Goal: Navigation & Orientation: Find specific page/section

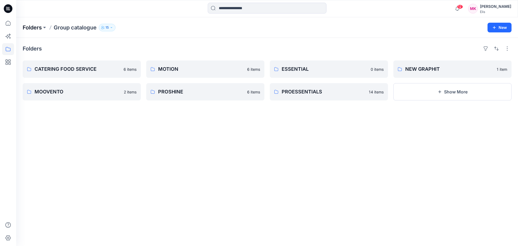
click at [34, 27] on p "Folders" at bounding box center [32, 28] width 19 height 8
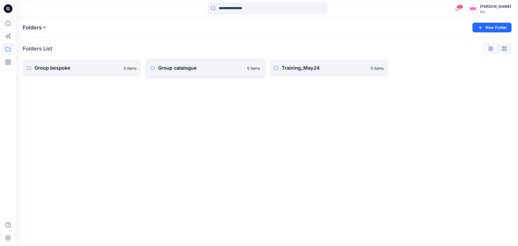
click at [197, 67] on p "Group catalogue" at bounding box center [201, 68] width 86 height 8
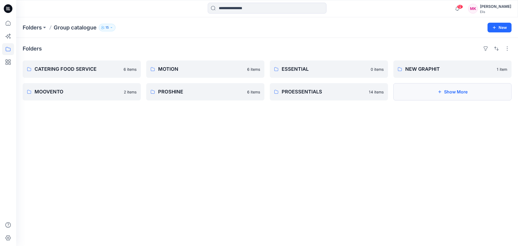
click at [442, 91] on button "Show More" at bounding box center [452, 91] width 118 height 17
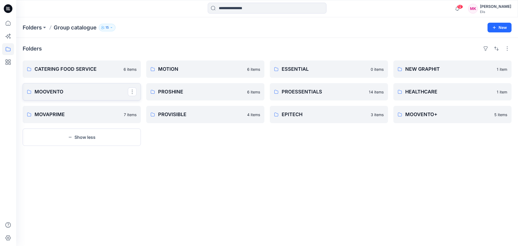
click at [64, 91] on p "MOOVENTO" at bounding box center [81, 92] width 93 height 8
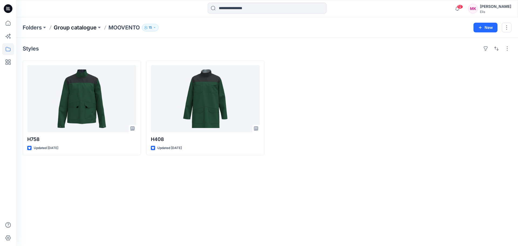
click at [83, 27] on p "Group catalogue" at bounding box center [75, 28] width 43 height 8
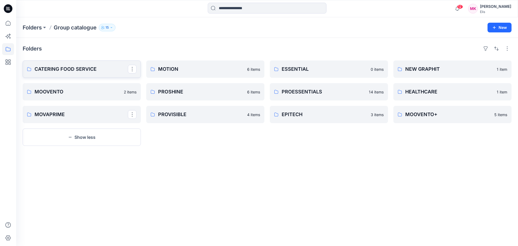
click at [98, 69] on p "CATERING FOOD SERVICE" at bounding box center [81, 69] width 93 height 8
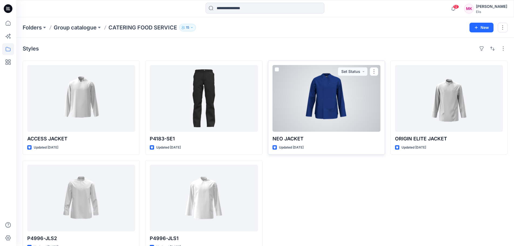
click at [325, 104] on div at bounding box center [326, 98] width 108 height 67
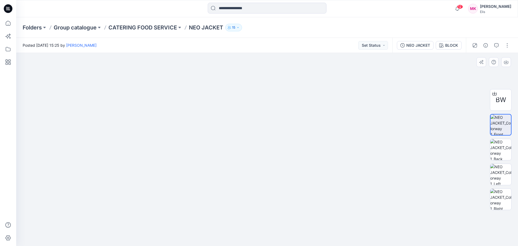
drag, startPoint x: 285, startPoint y: 98, endPoint x: 284, endPoint y: 117, distance: 18.9
click at [284, 117] on img at bounding box center [267, 143] width 252 height 204
drag, startPoint x: 275, startPoint y: 133, endPoint x: 267, endPoint y: 113, distance: 21.8
click at [267, 113] on img at bounding box center [267, 123] width 372 height 243
click at [503, 147] on img at bounding box center [500, 149] width 21 height 21
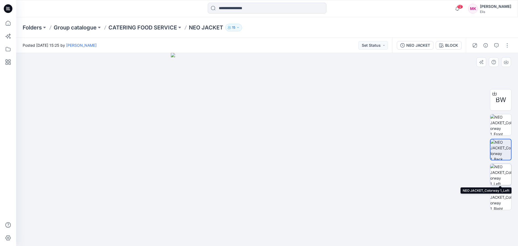
click at [505, 175] on img at bounding box center [500, 174] width 21 height 21
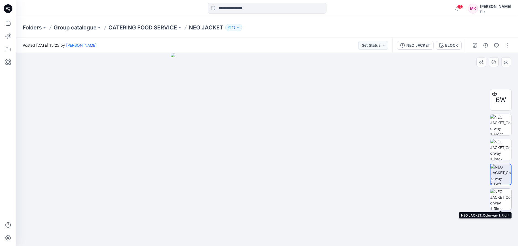
click at [498, 201] on img at bounding box center [500, 199] width 21 height 21
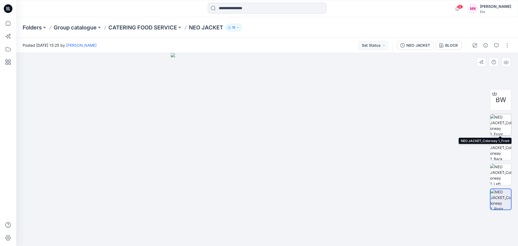
click at [498, 123] on img at bounding box center [500, 124] width 21 height 21
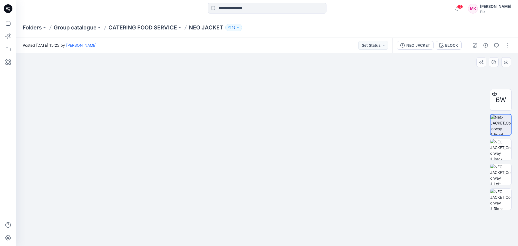
drag, startPoint x: 281, startPoint y: 124, endPoint x: 253, endPoint y: 137, distance: 31.0
click at [253, 137] on img at bounding box center [267, 141] width 252 height 210
click at [160, 26] on p "CATERING FOOD SERVICE" at bounding box center [142, 28] width 69 height 8
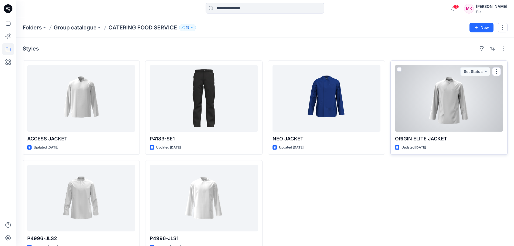
click at [454, 99] on div at bounding box center [449, 98] width 108 height 67
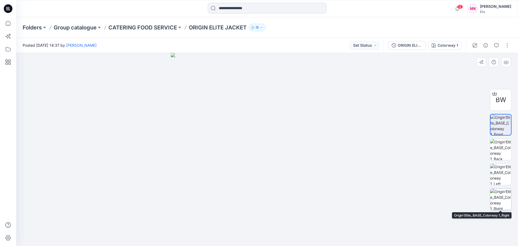
click at [500, 202] on img at bounding box center [500, 199] width 21 height 21
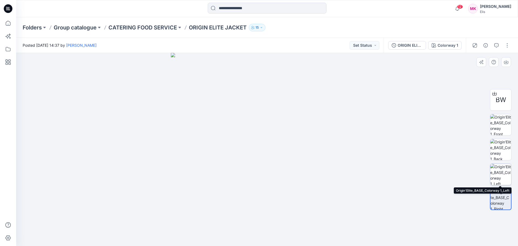
click at [500, 171] on img at bounding box center [500, 174] width 21 height 21
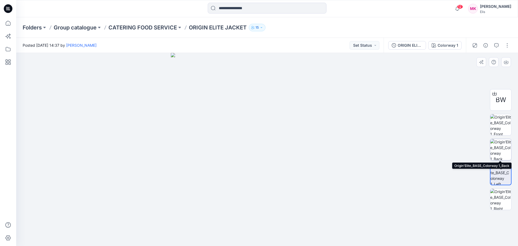
click at [496, 148] on img at bounding box center [500, 149] width 21 height 21
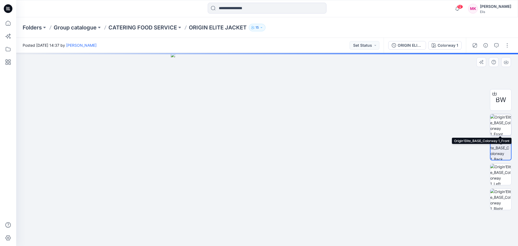
click at [498, 122] on img at bounding box center [500, 124] width 21 height 21
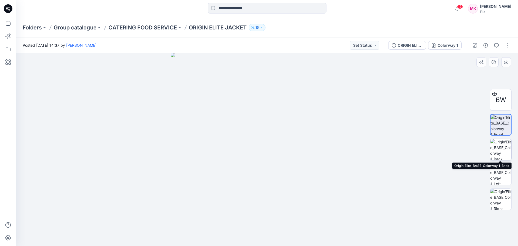
click at [497, 145] on img at bounding box center [500, 149] width 21 height 21
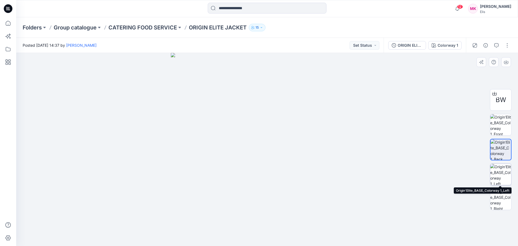
click at [498, 176] on img at bounding box center [500, 174] width 21 height 21
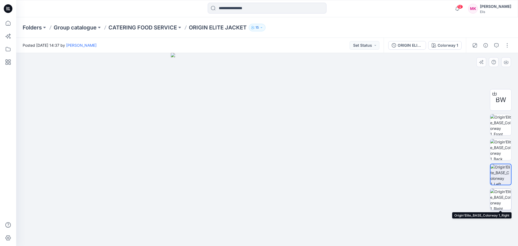
click at [500, 203] on img at bounding box center [500, 199] width 21 height 21
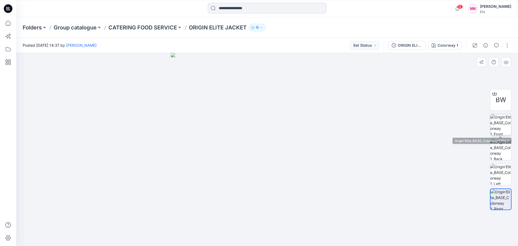
click at [497, 123] on img at bounding box center [500, 124] width 21 height 21
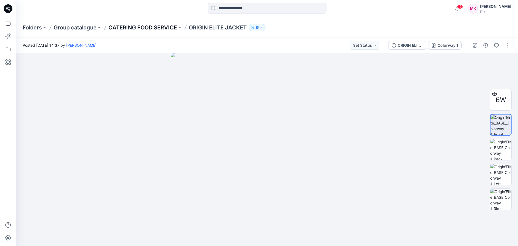
click at [169, 29] on p "CATERING FOOD SERVICE" at bounding box center [142, 28] width 69 height 8
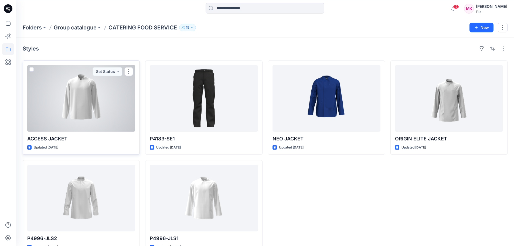
click at [92, 95] on div at bounding box center [81, 98] width 108 height 67
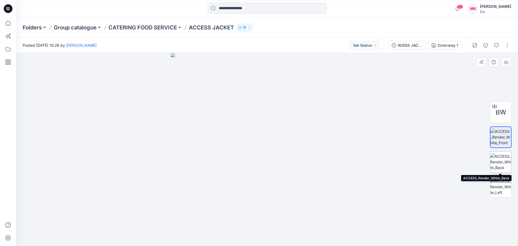
click at [498, 162] on img at bounding box center [500, 161] width 21 height 17
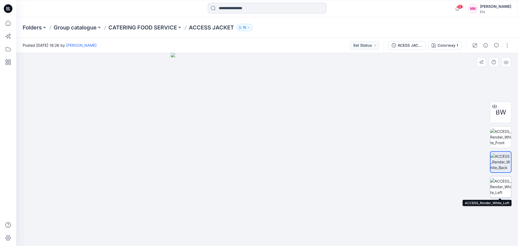
click at [501, 183] on img at bounding box center [500, 186] width 21 height 17
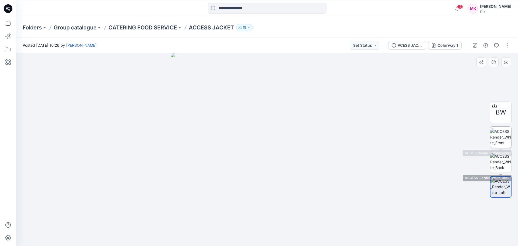
click at [493, 132] on img at bounding box center [500, 136] width 21 height 17
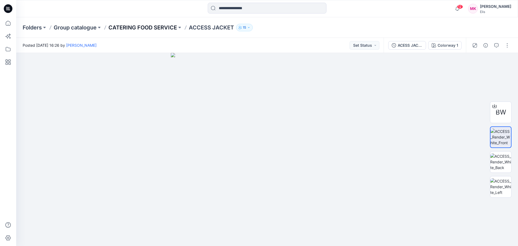
click at [160, 27] on p "CATERING FOOD SERVICE" at bounding box center [142, 28] width 69 height 8
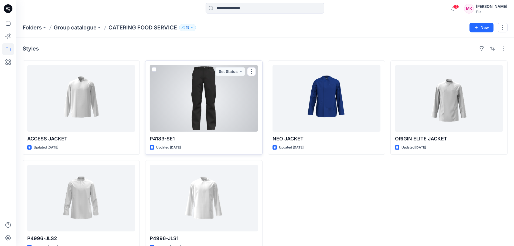
click at [209, 88] on div at bounding box center [204, 98] width 108 height 67
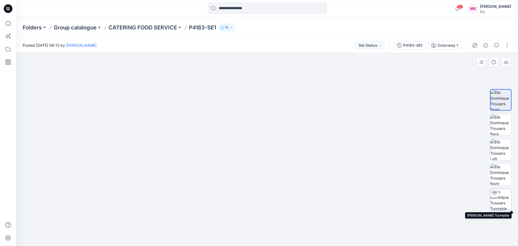
click at [499, 206] on img at bounding box center [500, 199] width 21 height 21
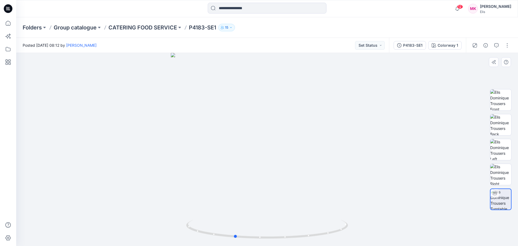
drag, startPoint x: 290, startPoint y: 95, endPoint x: 262, endPoint y: 114, distance: 33.6
click at [262, 114] on div at bounding box center [267, 149] width 502 height 193
drag, startPoint x: 264, startPoint y: 70, endPoint x: 266, endPoint y: 121, distance: 51.3
click at [248, 213] on img at bounding box center [267, 149] width 302 height 193
drag, startPoint x: 272, startPoint y: 94, endPoint x: 269, endPoint y: 106, distance: 12.4
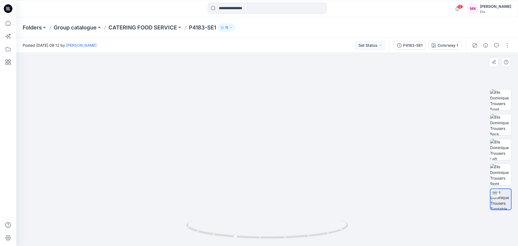
click at [269, 106] on img at bounding box center [267, 145] width 302 height 202
drag, startPoint x: 311, startPoint y: 168, endPoint x: 272, endPoint y: 178, distance: 39.9
click at [272, 178] on img at bounding box center [225, 149] width 640 height 193
drag, startPoint x: 293, startPoint y: 237, endPoint x: 266, endPoint y: 239, distance: 27.0
click at [266, 239] on icon at bounding box center [267, 230] width 163 height 20
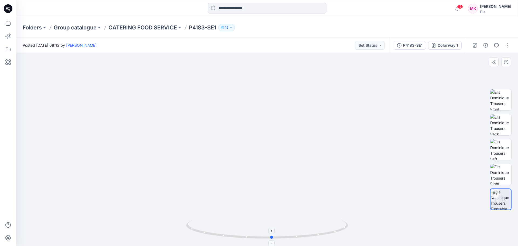
drag, startPoint x: 224, startPoint y: 234, endPoint x: 279, endPoint y: 232, distance: 55.6
click at [279, 232] on icon at bounding box center [267, 230] width 163 height 20
click at [157, 26] on p "CATERING FOOD SERVICE" at bounding box center [142, 28] width 69 height 8
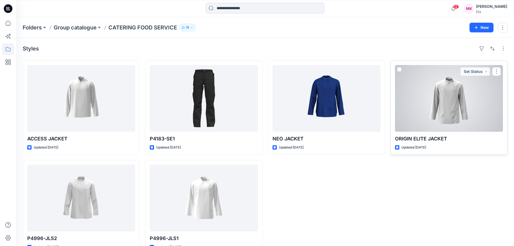
click at [442, 97] on div at bounding box center [449, 98] width 108 height 67
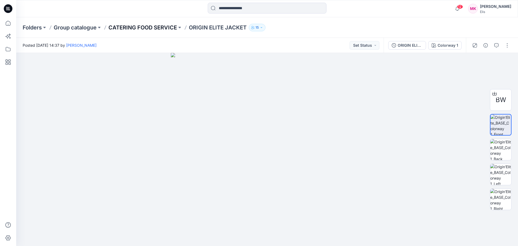
click at [139, 27] on p "CATERING FOOD SERVICE" at bounding box center [142, 28] width 69 height 8
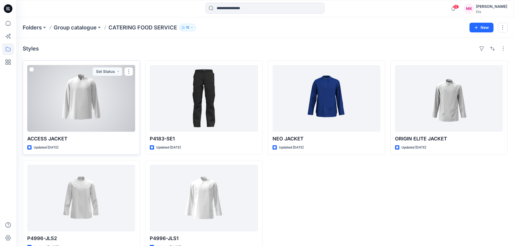
click at [64, 101] on div at bounding box center [81, 98] width 108 height 67
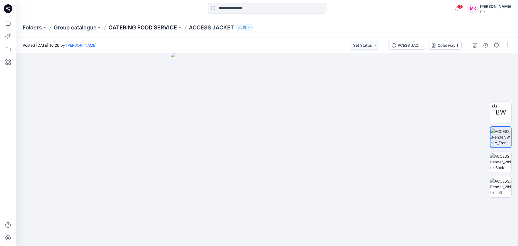
click at [163, 27] on p "CATERING FOOD SERVICE" at bounding box center [142, 28] width 69 height 8
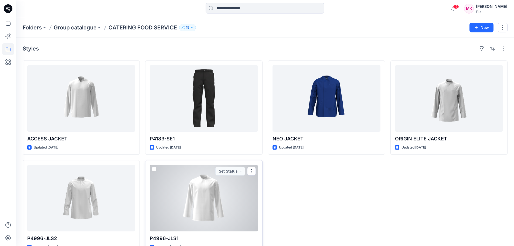
click at [194, 192] on div at bounding box center [204, 198] width 108 height 67
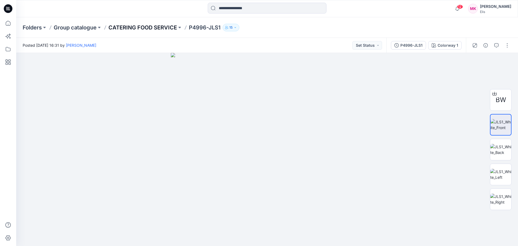
click at [163, 26] on p "CATERING FOOD SERVICE" at bounding box center [142, 28] width 69 height 8
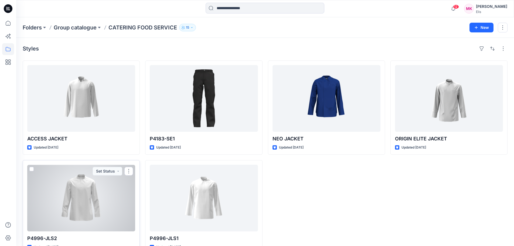
click at [75, 190] on div at bounding box center [81, 198] width 108 height 67
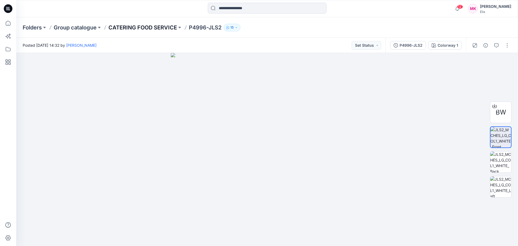
click at [161, 27] on p "CATERING FOOD SERVICE" at bounding box center [142, 28] width 69 height 8
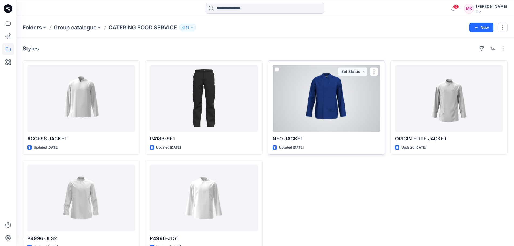
click at [332, 85] on div at bounding box center [326, 98] width 108 height 67
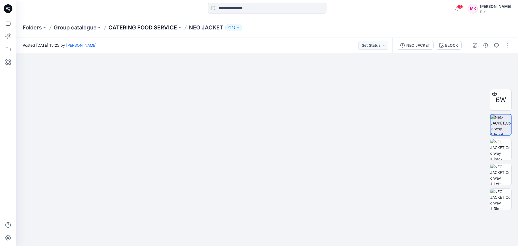
click at [158, 25] on p "CATERING FOOD SERVICE" at bounding box center [142, 28] width 69 height 8
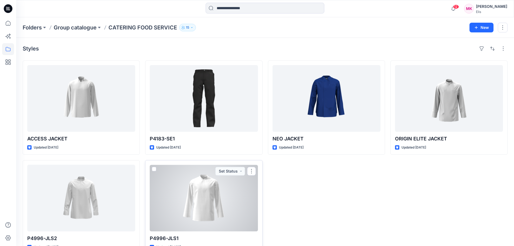
click at [202, 194] on div at bounding box center [204, 198] width 108 height 67
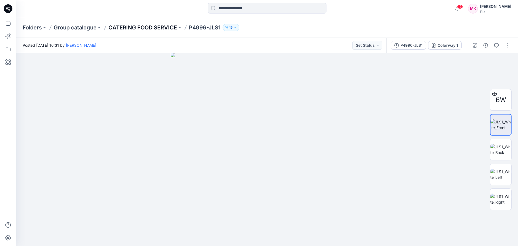
click at [170, 29] on p "CATERING FOOD SERVICE" at bounding box center [142, 28] width 69 height 8
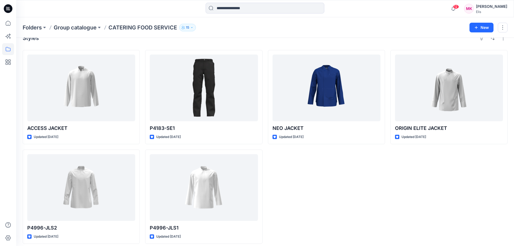
scroll to position [15, 0]
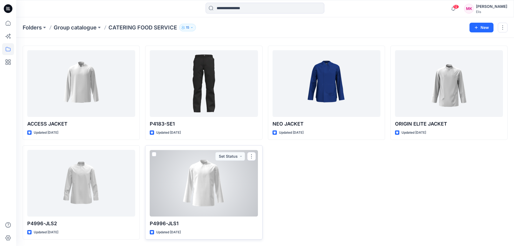
click at [211, 170] on div at bounding box center [204, 183] width 108 height 67
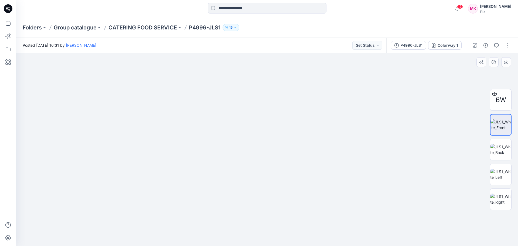
drag, startPoint x: 299, startPoint y: 82, endPoint x: 291, endPoint y: 96, distance: 16.1
click at [290, 96] on img at bounding box center [267, 135] width 278 height 221
drag, startPoint x: 292, startPoint y: 108, endPoint x: 299, endPoint y: 124, distance: 18.0
click at [272, 125] on img at bounding box center [267, 149] width 278 height 193
drag, startPoint x: 298, startPoint y: 118, endPoint x: 308, endPoint y: 127, distance: 13.5
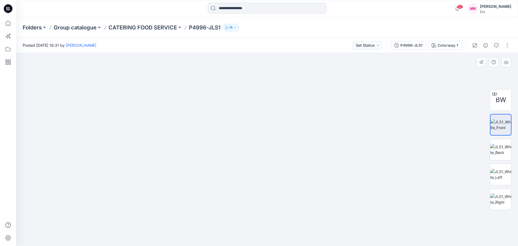
click at [272, 107] on img at bounding box center [267, 143] width 278 height 204
click at [501, 174] on img at bounding box center [500, 174] width 21 height 11
drag, startPoint x: 271, startPoint y: 77, endPoint x: 268, endPoint y: 143, distance: 65.9
click at [268, 143] on img at bounding box center [267, 149] width 278 height 193
drag, startPoint x: 276, startPoint y: 103, endPoint x: 275, endPoint y: 125, distance: 22.7
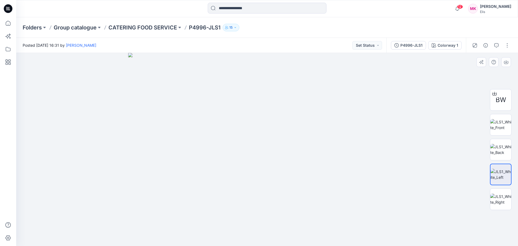
click at [275, 131] on img at bounding box center [267, 149] width 278 height 193
click at [504, 202] on img at bounding box center [500, 198] width 21 height 11
click at [503, 150] on img at bounding box center [500, 149] width 21 height 11
click at [501, 122] on img at bounding box center [500, 124] width 21 height 11
click at [165, 26] on p "CATERING FOOD SERVICE" at bounding box center [142, 28] width 69 height 8
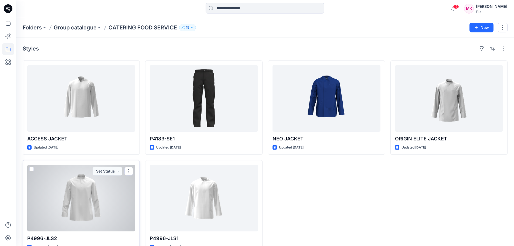
click at [72, 195] on div at bounding box center [81, 198] width 108 height 67
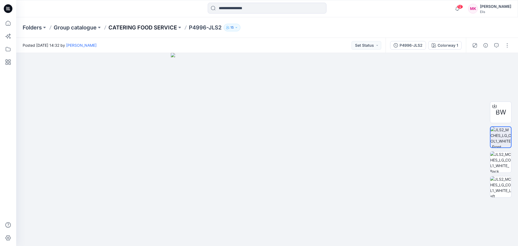
click at [161, 28] on p "CATERING FOOD SERVICE" at bounding box center [142, 28] width 69 height 8
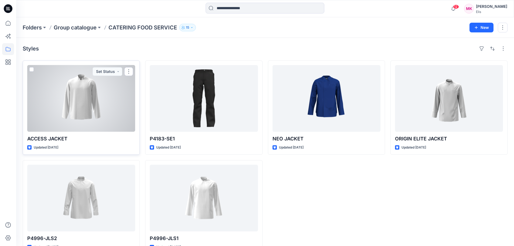
click at [78, 92] on div at bounding box center [81, 98] width 108 height 67
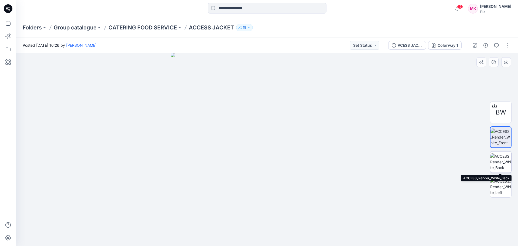
click at [499, 160] on img at bounding box center [500, 161] width 21 height 17
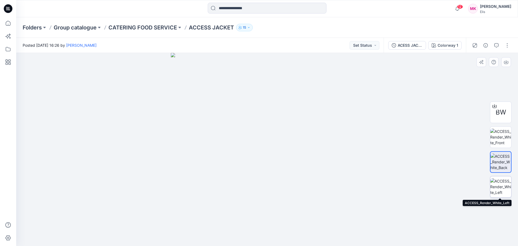
click at [505, 185] on img at bounding box center [500, 186] width 21 height 17
click at [499, 132] on img at bounding box center [500, 136] width 21 height 17
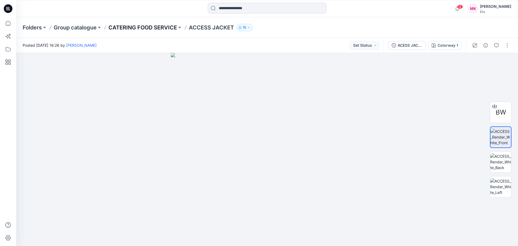
click at [160, 27] on p "CATERING FOOD SERVICE" at bounding box center [142, 28] width 69 height 8
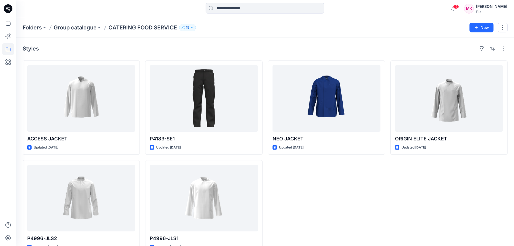
scroll to position [15, 0]
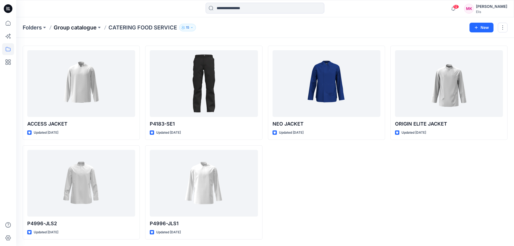
click at [84, 29] on p "Group catalogue" at bounding box center [75, 28] width 43 height 8
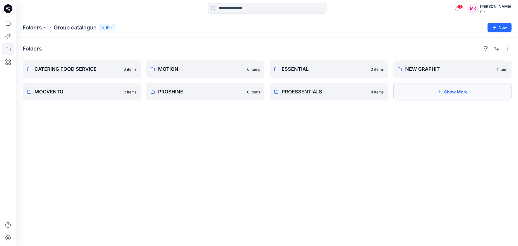
click at [469, 94] on button "Show More" at bounding box center [452, 91] width 118 height 17
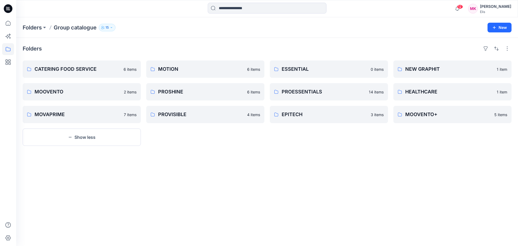
click at [182, 180] on div "Folders CATERING FOOD SERVICE 6 items MOOVENTO 2 items MOVAPRIME 7 items Show l…" at bounding box center [267, 142] width 502 height 208
click at [299, 116] on p "EPITECH" at bounding box center [328, 115] width 93 height 8
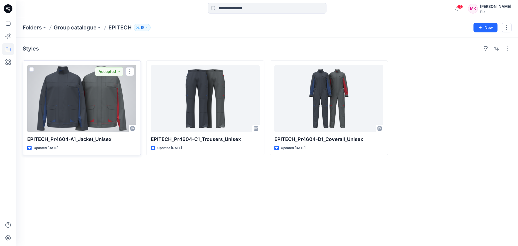
click at [64, 87] on div at bounding box center [81, 98] width 109 height 67
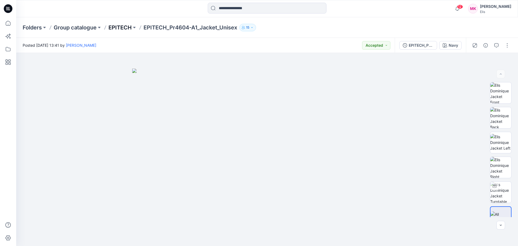
click at [114, 24] on p "EPITECH" at bounding box center [119, 28] width 23 height 8
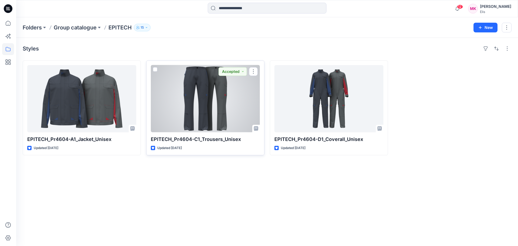
click at [200, 88] on div at bounding box center [205, 98] width 109 height 67
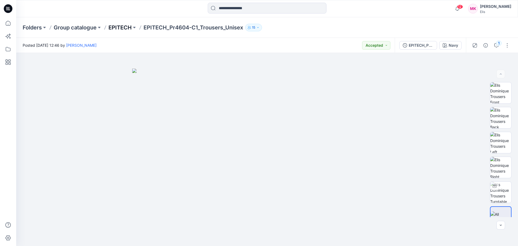
click at [123, 28] on p "EPITECH" at bounding box center [119, 28] width 23 height 8
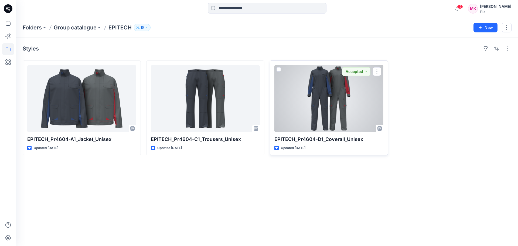
click at [326, 82] on div at bounding box center [328, 98] width 109 height 67
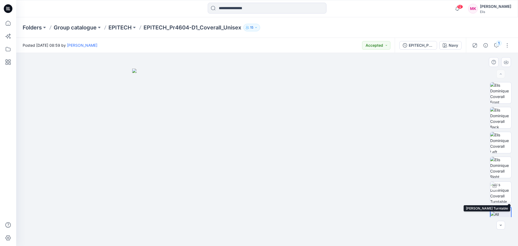
click at [498, 181] on div at bounding box center [501, 149] width 22 height 135
click at [500, 190] on img at bounding box center [500, 192] width 21 height 21
drag, startPoint x: 313, startPoint y: 236, endPoint x: 238, endPoint y: 230, distance: 75.7
click at [238, 230] on icon at bounding box center [267, 230] width 163 height 20
drag, startPoint x: 340, startPoint y: 230, endPoint x: 292, endPoint y: 232, distance: 48.9
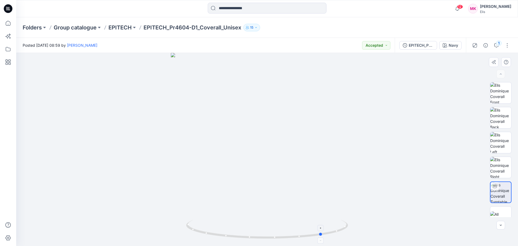
click at [292, 232] on icon at bounding box center [267, 230] width 163 height 20
click at [85, 25] on p "Group catalogue" at bounding box center [75, 28] width 43 height 8
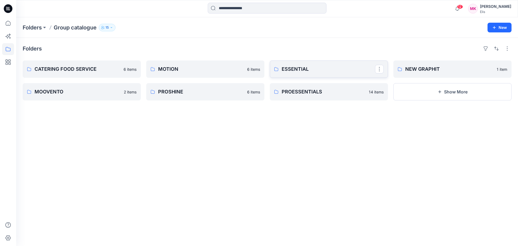
click at [295, 73] on link "ESSENTIAL" at bounding box center [329, 68] width 118 height 17
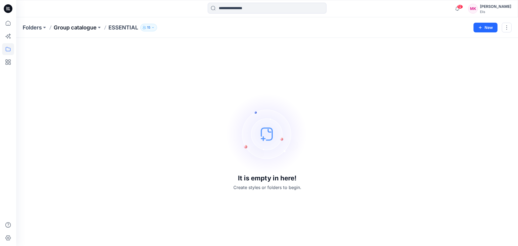
click at [87, 26] on p "Group catalogue" at bounding box center [75, 28] width 43 height 8
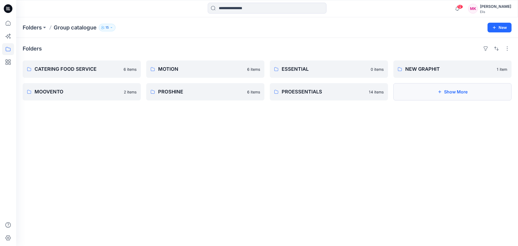
click at [442, 95] on button "Show More" at bounding box center [452, 91] width 118 height 17
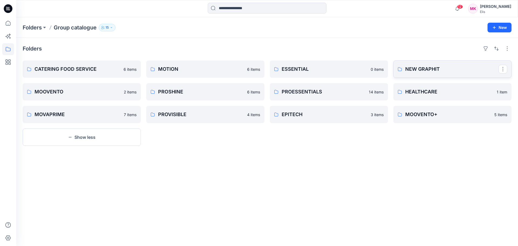
click at [442, 65] on link "NEW GRAPHIT" at bounding box center [452, 68] width 118 height 17
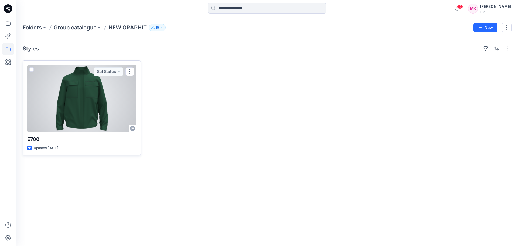
click at [82, 93] on div at bounding box center [81, 98] width 109 height 67
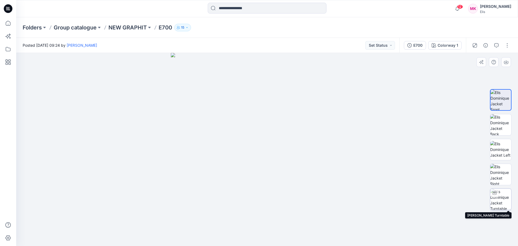
click at [500, 199] on img at bounding box center [500, 199] width 21 height 21
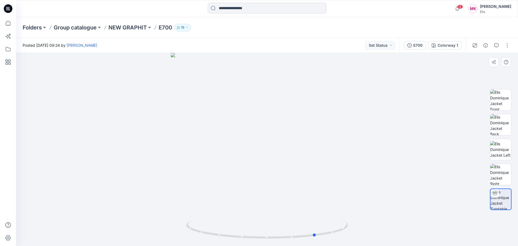
drag, startPoint x: 267, startPoint y: 238, endPoint x: 154, endPoint y: 208, distance: 116.7
click at [154, 208] on div at bounding box center [267, 149] width 502 height 193
drag, startPoint x: 309, startPoint y: 235, endPoint x: 249, endPoint y: 232, distance: 60.8
click at [249, 232] on icon at bounding box center [267, 230] width 163 height 20
click at [125, 25] on p "NEW GRAPHIT" at bounding box center [127, 28] width 38 height 8
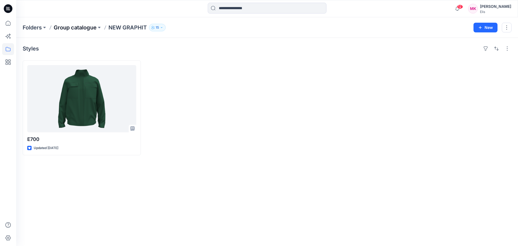
click at [87, 29] on p "Group catalogue" at bounding box center [75, 28] width 43 height 8
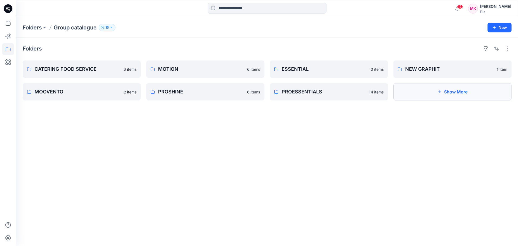
click at [434, 90] on button "Show More" at bounding box center [452, 91] width 118 height 17
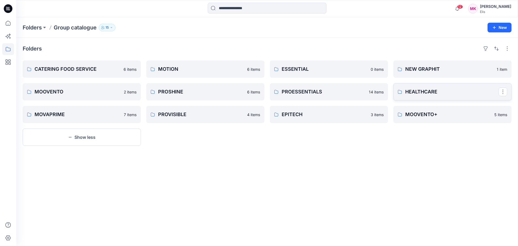
click at [447, 91] on p "HEALTHCARE" at bounding box center [451, 92] width 93 height 8
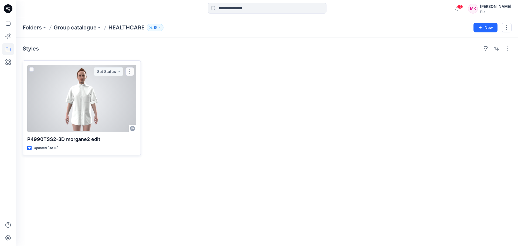
click at [84, 88] on div at bounding box center [81, 98] width 109 height 67
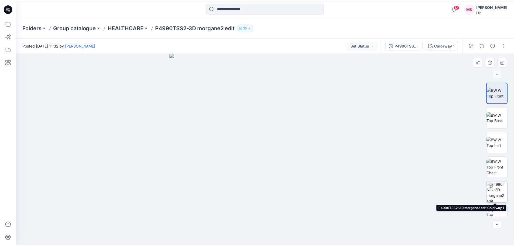
scroll to position [11, 0]
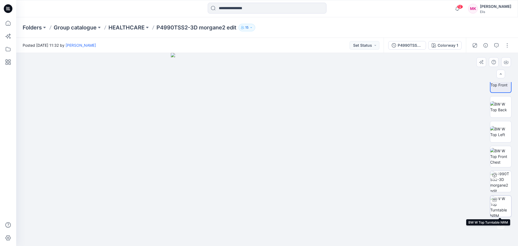
click at [500, 209] on img at bounding box center [500, 206] width 21 height 21
drag, startPoint x: 268, startPoint y: 238, endPoint x: 415, endPoint y: 214, distance: 149.4
click at [415, 214] on div at bounding box center [267, 149] width 502 height 193
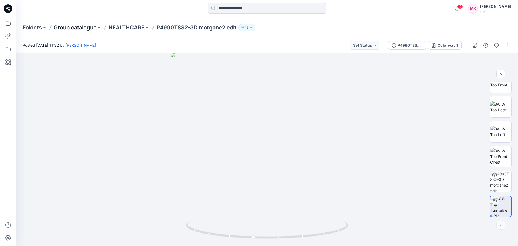
click at [84, 27] on p "Group catalogue" at bounding box center [75, 28] width 43 height 8
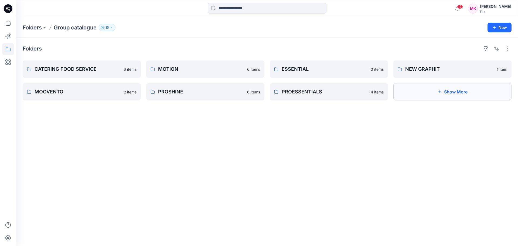
click at [444, 91] on button "Show More" at bounding box center [452, 91] width 118 height 17
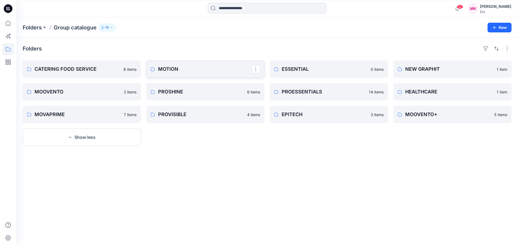
click at [180, 75] on link "MOTION" at bounding box center [205, 68] width 118 height 17
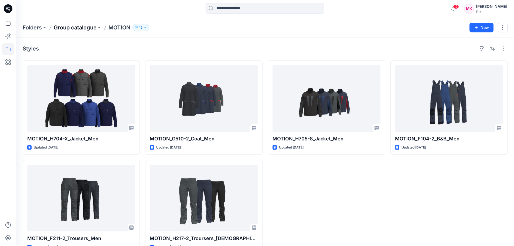
click at [84, 28] on p "Group catalogue" at bounding box center [75, 28] width 43 height 8
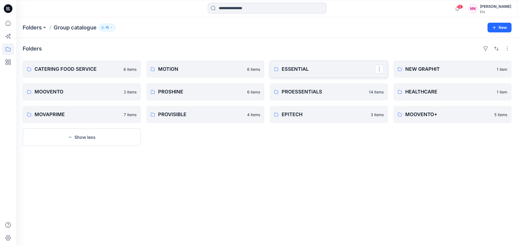
click at [308, 70] on p "ESSENTIAL" at bounding box center [328, 69] width 93 height 8
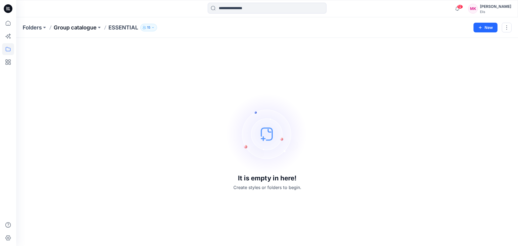
click at [78, 27] on p "Group catalogue" at bounding box center [75, 28] width 43 height 8
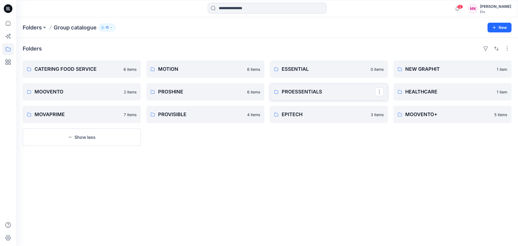
click at [332, 89] on p "PROESSENTIALS" at bounding box center [328, 92] width 93 height 8
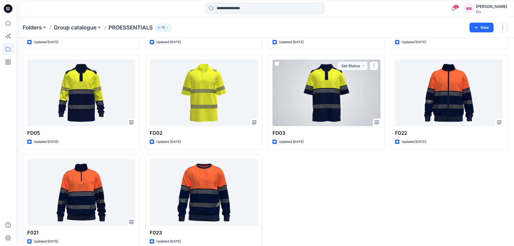
scroll to position [214, 0]
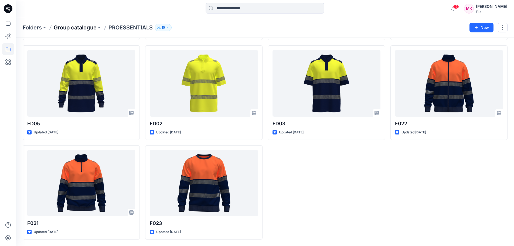
click at [78, 28] on p "Group catalogue" at bounding box center [75, 28] width 43 height 8
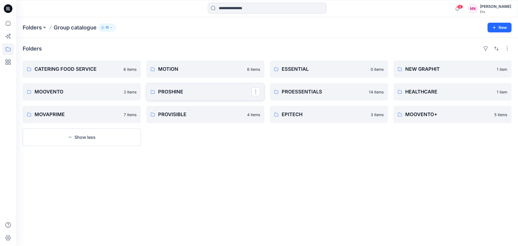
click at [189, 91] on p "PROSHINE" at bounding box center [204, 92] width 93 height 8
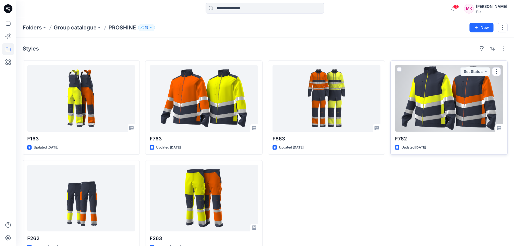
click at [429, 98] on div at bounding box center [449, 98] width 108 height 67
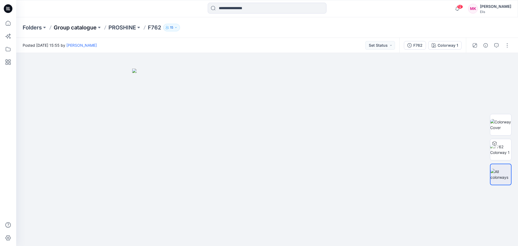
click at [88, 25] on p "Group catalogue" at bounding box center [75, 28] width 43 height 8
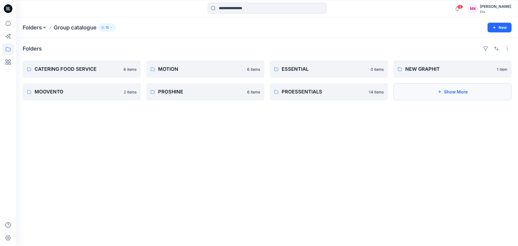
click at [466, 96] on button "Show More" at bounding box center [452, 91] width 118 height 17
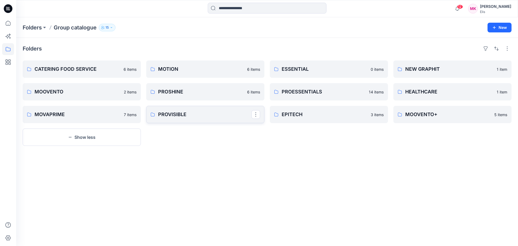
click at [187, 117] on p "PROVISIBLE" at bounding box center [204, 115] width 93 height 8
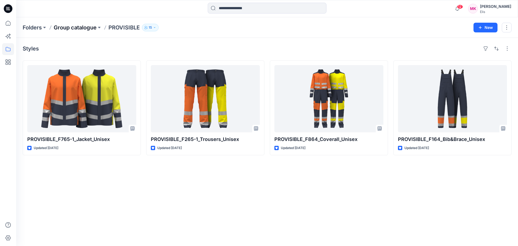
click at [80, 28] on p "Group catalogue" at bounding box center [75, 28] width 43 height 8
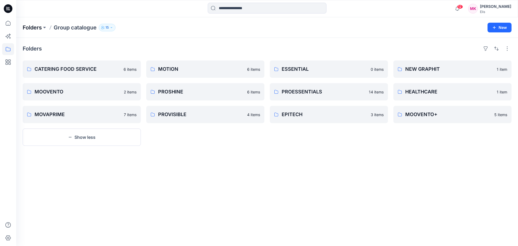
click at [36, 27] on p "Folders" at bounding box center [32, 28] width 19 height 8
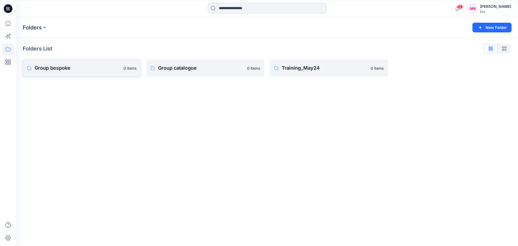
click at [78, 68] on p "Group bespoke" at bounding box center [78, 68] width 86 height 8
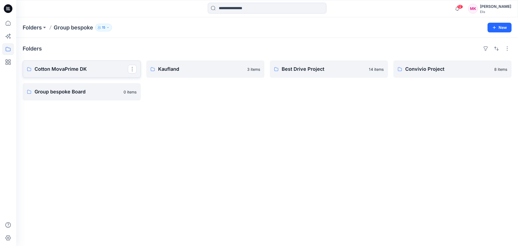
click at [86, 69] on p "Cotton MovaPrime DK" at bounding box center [81, 69] width 93 height 8
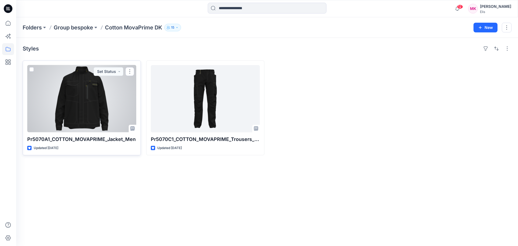
click at [77, 90] on div at bounding box center [81, 98] width 109 height 67
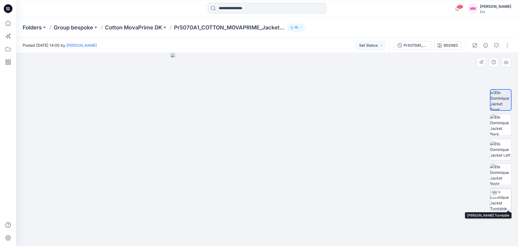
click at [494, 197] on img at bounding box center [500, 199] width 21 height 21
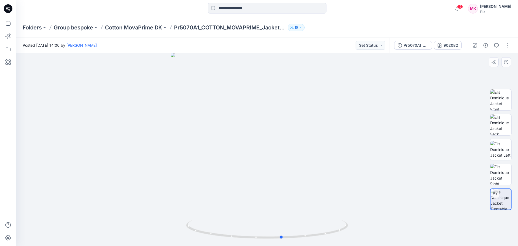
drag, startPoint x: 267, startPoint y: 238, endPoint x: 117, endPoint y: 196, distance: 156.3
click at [117, 196] on div at bounding box center [267, 149] width 502 height 193
click at [150, 26] on p "Cotton MovaPrime DK" at bounding box center [133, 28] width 57 height 8
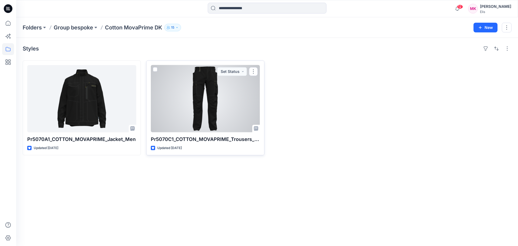
click at [198, 94] on div at bounding box center [205, 98] width 109 height 67
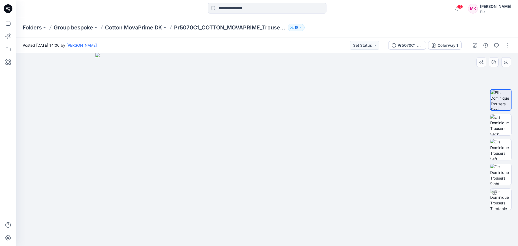
drag, startPoint x: 292, startPoint y: 81, endPoint x: 263, endPoint y: 194, distance: 117.2
click at [263, 195] on img at bounding box center [267, 149] width 344 height 193
click at [134, 25] on p "Cotton MovaPrime DK" at bounding box center [133, 28] width 57 height 8
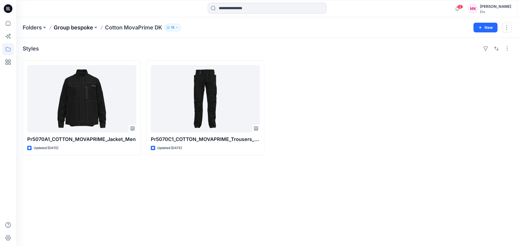
click at [83, 29] on p "Group bespoke" at bounding box center [73, 28] width 39 height 8
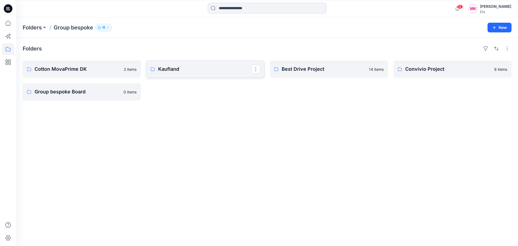
click at [174, 70] on p "Kaufland" at bounding box center [204, 69] width 93 height 8
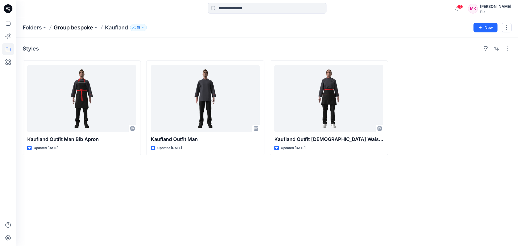
click at [84, 27] on p "Group bespoke" at bounding box center [73, 28] width 39 height 8
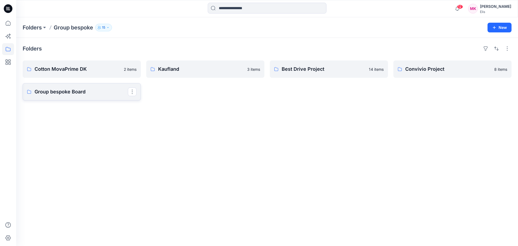
click at [62, 90] on p "Group bespoke Board" at bounding box center [81, 92] width 93 height 8
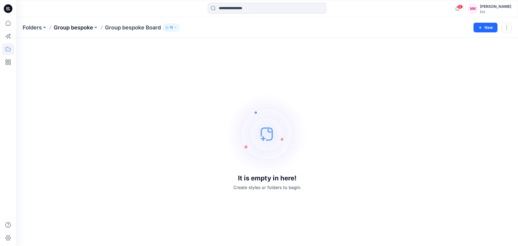
click at [80, 28] on p "Group bespoke" at bounding box center [73, 28] width 39 height 8
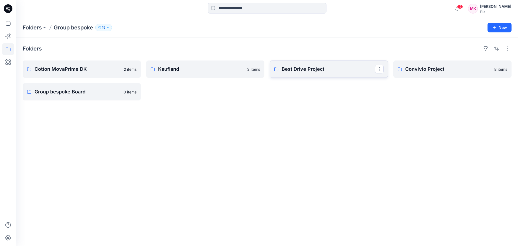
click at [330, 65] on link "Best Drive Project" at bounding box center [329, 68] width 118 height 17
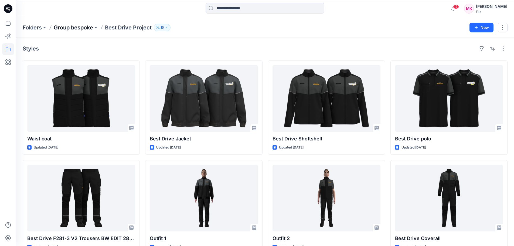
click at [85, 24] on p "Group bespoke" at bounding box center [73, 28] width 39 height 8
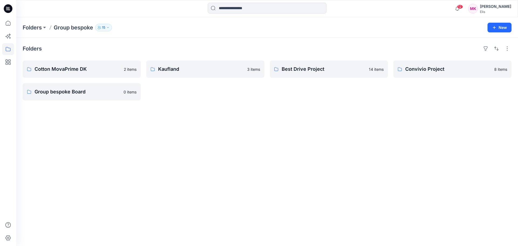
drag, startPoint x: 334, startPoint y: 145, endPoint x: 329, endPoint y: 142, distance: 5.4
click at [334, 145] on div "Folders Cotton MovaPrime DK 2 items Group bespoke Board 0 items Kaufland 3 item…" at bounding box center [267, 142] width 502 height 208
click at [457, 6] on span "12" at bounding box center [460, 7] width 6 height 4
click at [39, 29] on p "Folders" at bounding box center [32, 28] width 19 height 8
